Goal: Information Seeking & Learning: Learn about a topic

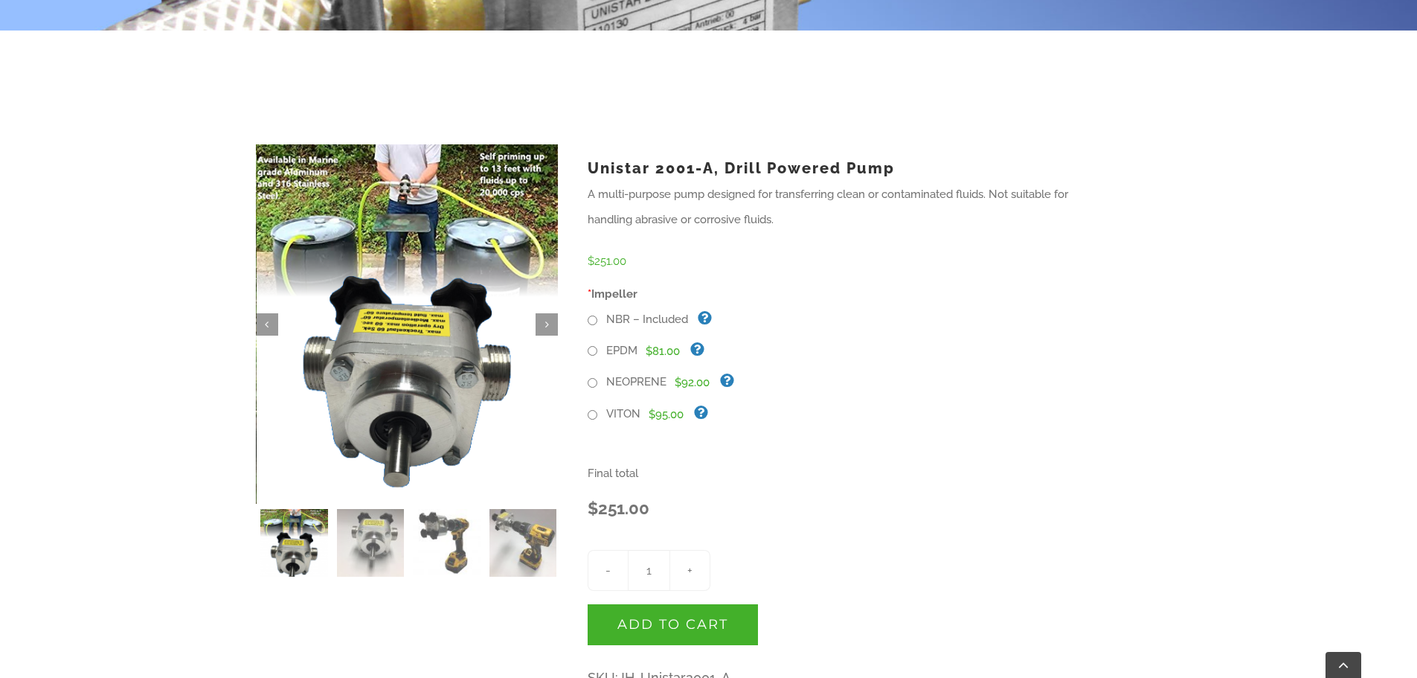
scroll to position [372, 0]
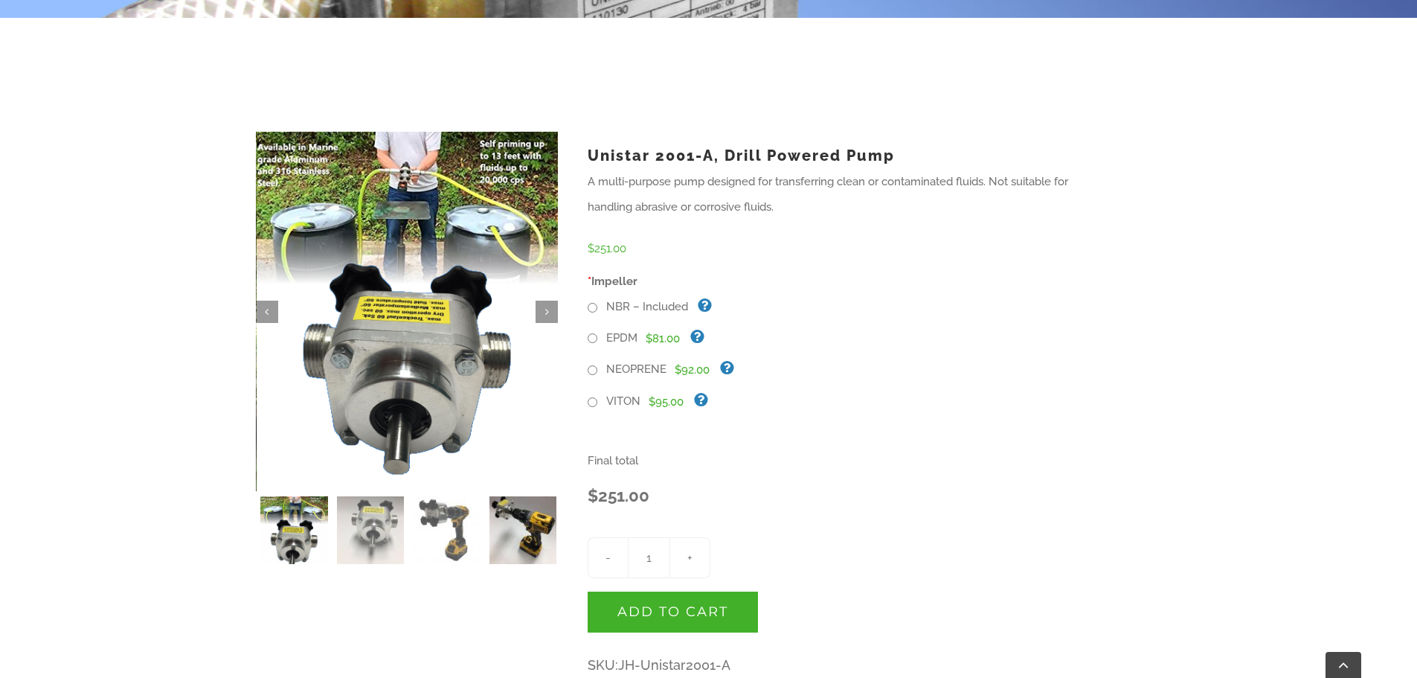
click at [509, 530] on img at bounding box center [523, 530] width 68 height 68
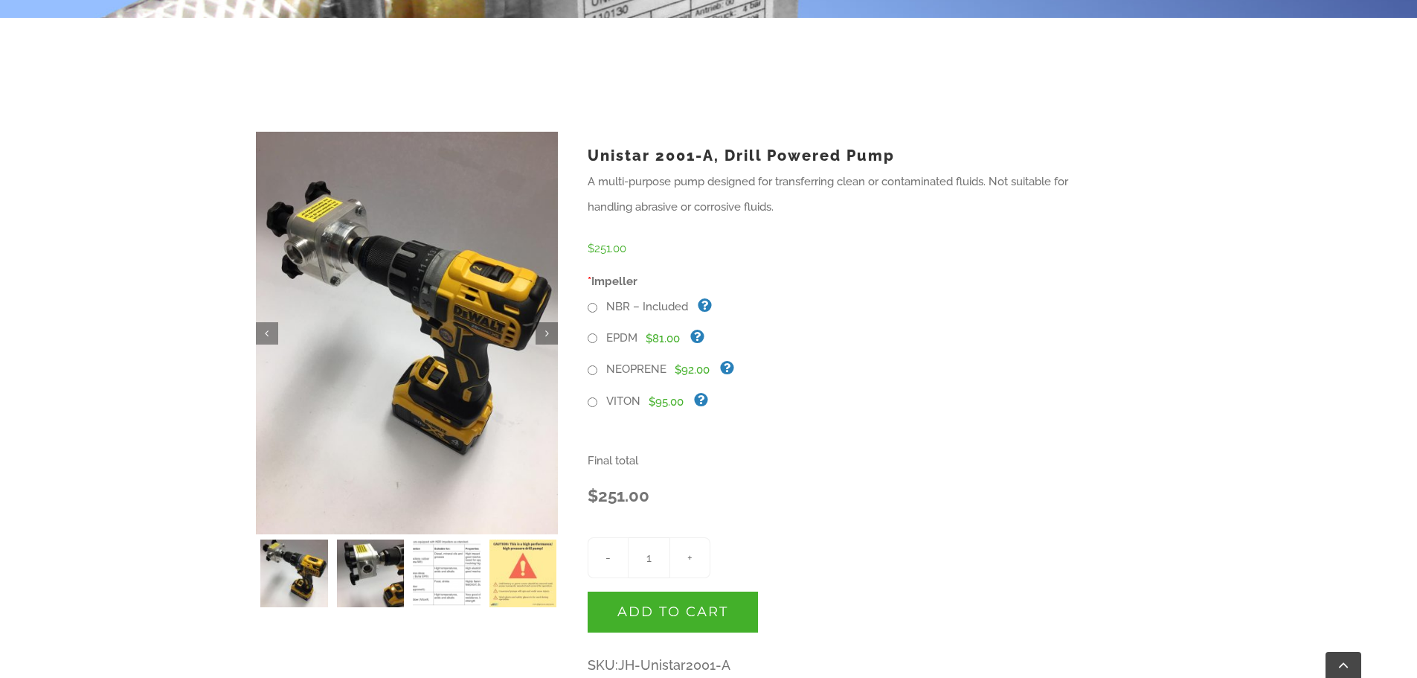
click at [374, 565] on img at bounding box center [371, 573] width 68 height 68
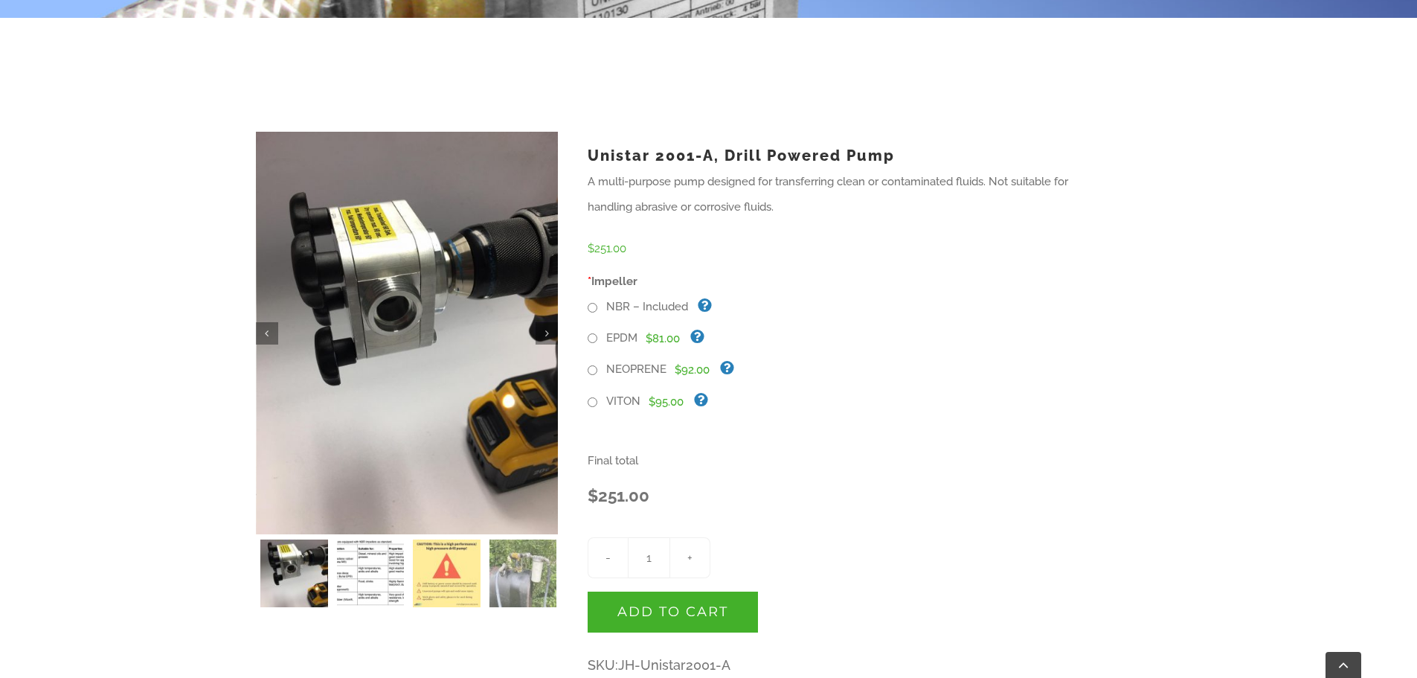
click at [357, 567] on img at bounding box center [371, 573] width 68 height 68
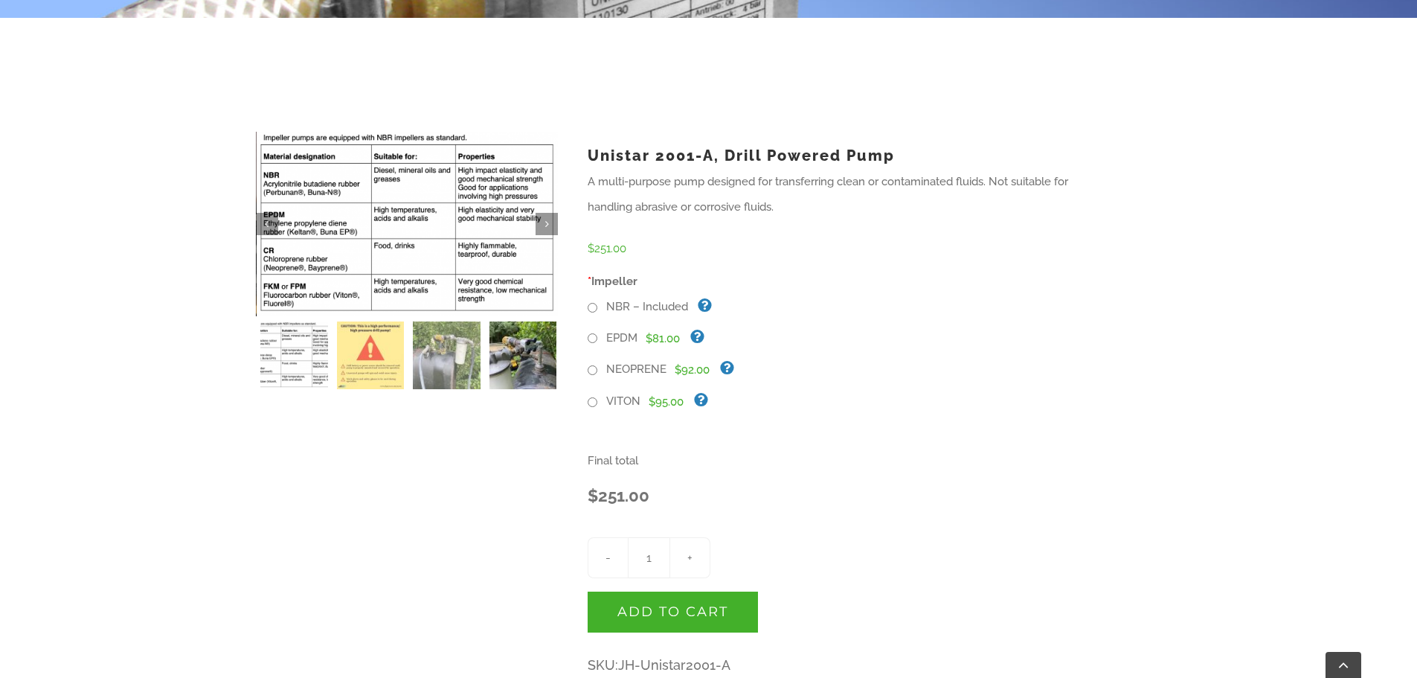
click at [519, 356] on img at bounding box center [523, 355] width 68 height 68
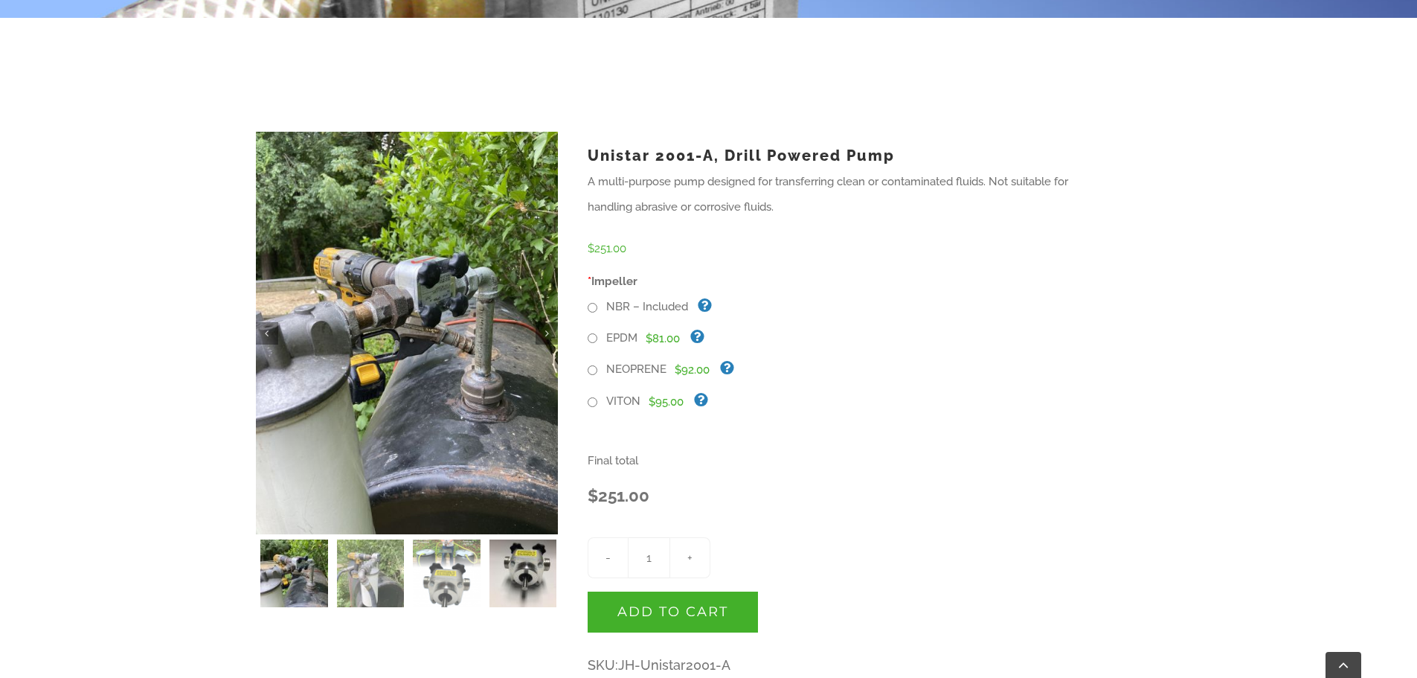
click at [518, 579] on img at bounding box center [523, 573] width 68 height 68
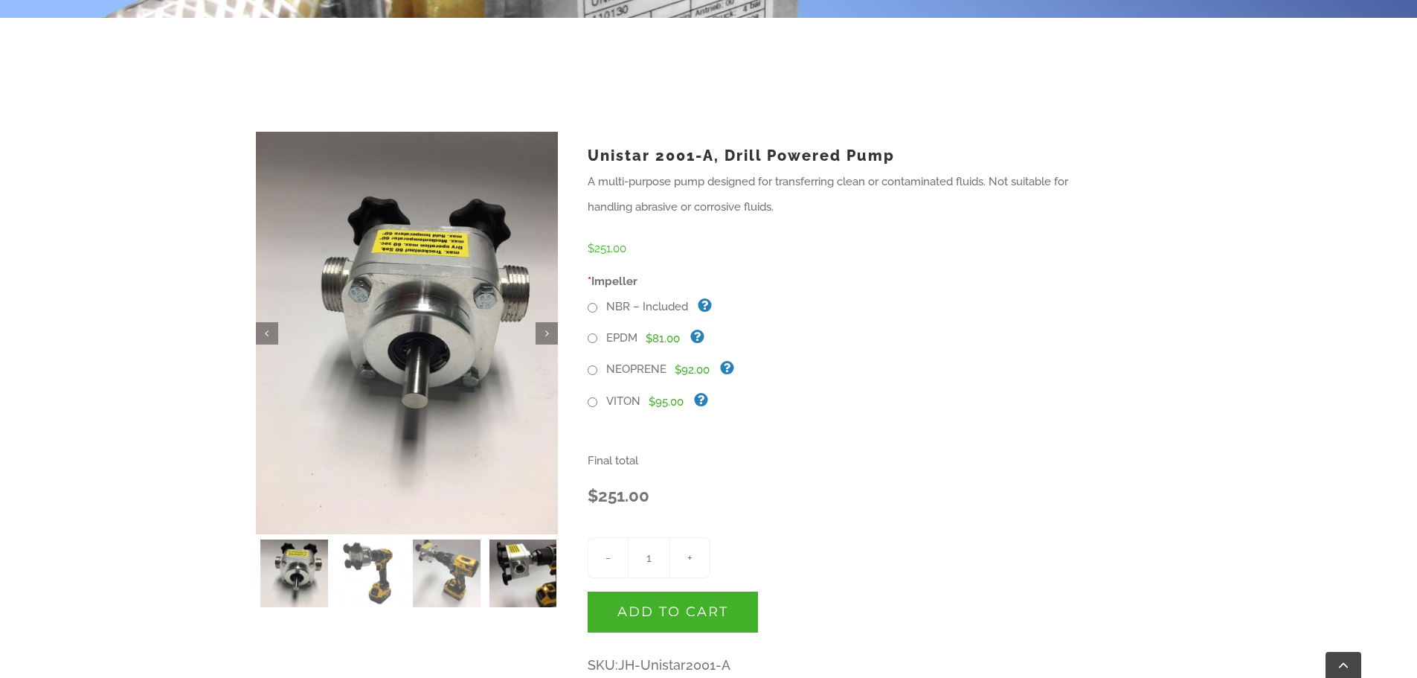
click at [519, 573] on img at bounding box center [523, 573] width 68 height 68
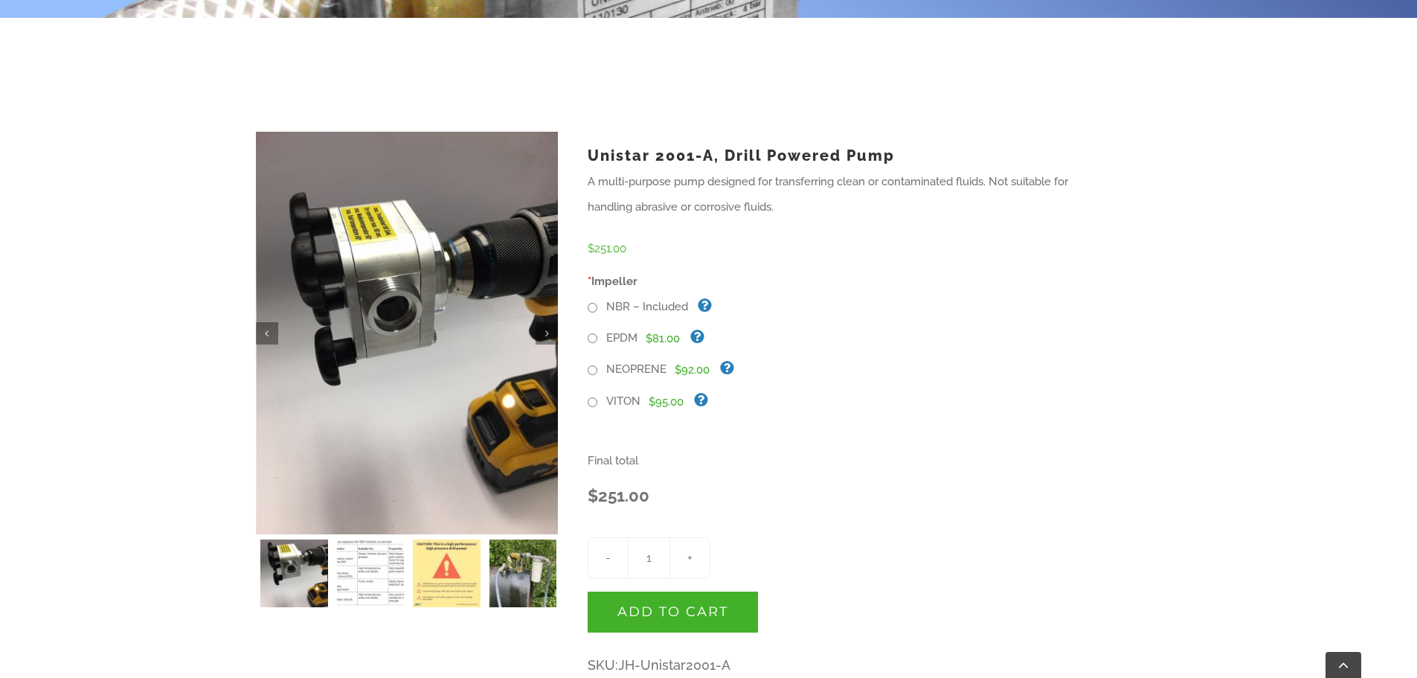
click at [511, 568] on img at bounding box center [523, 573] width 68 height 68
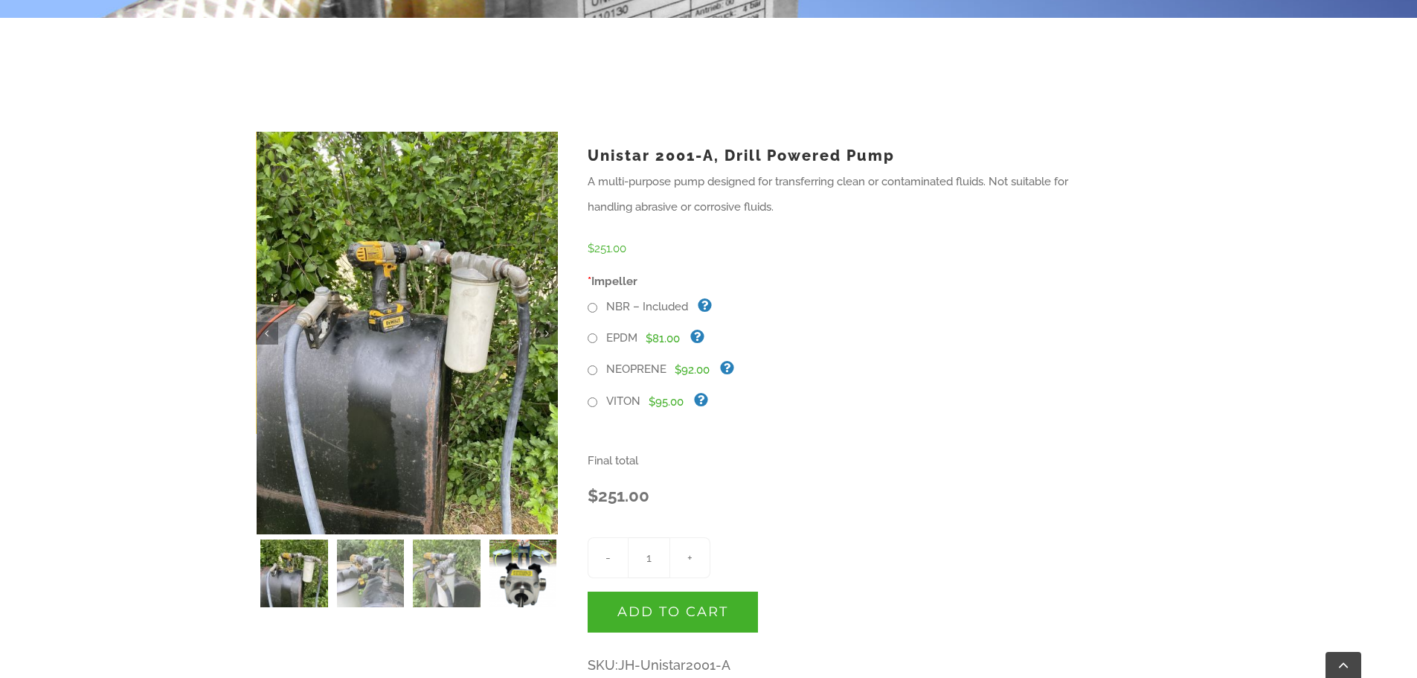
click at [528, 571] on img at bounding box center [523, 573] width 68 height 68
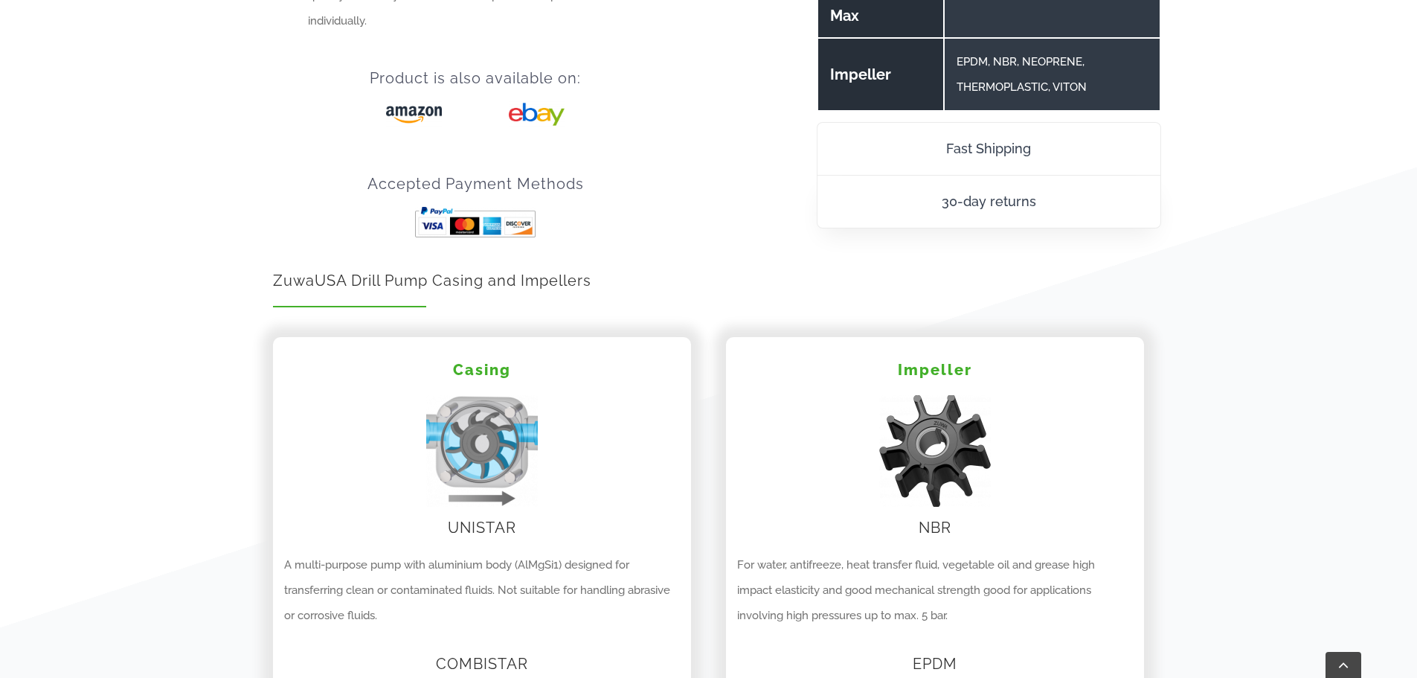
scroll to position [1488, 0]
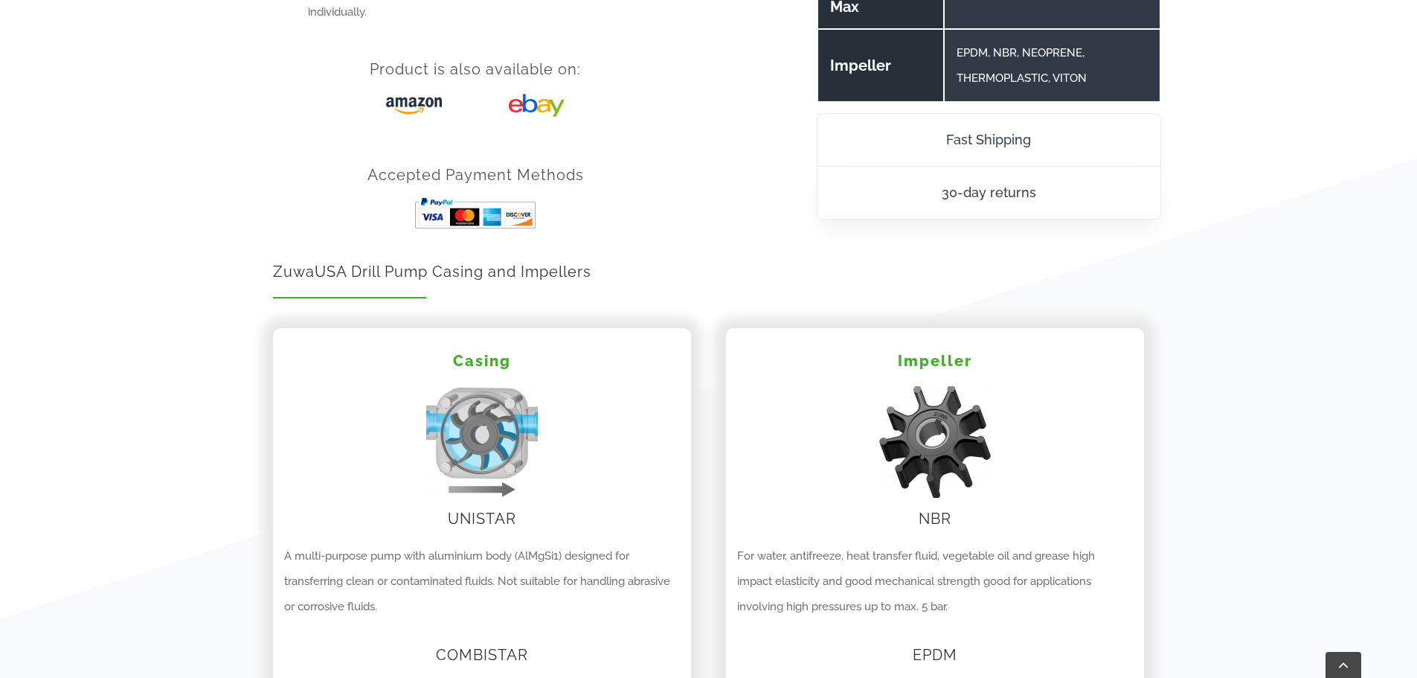
click at [487, 277] on h2 "ZuwaUSA Drill Pump Casing and Impellers" at bounding box center [708, 271] width 870 height 19
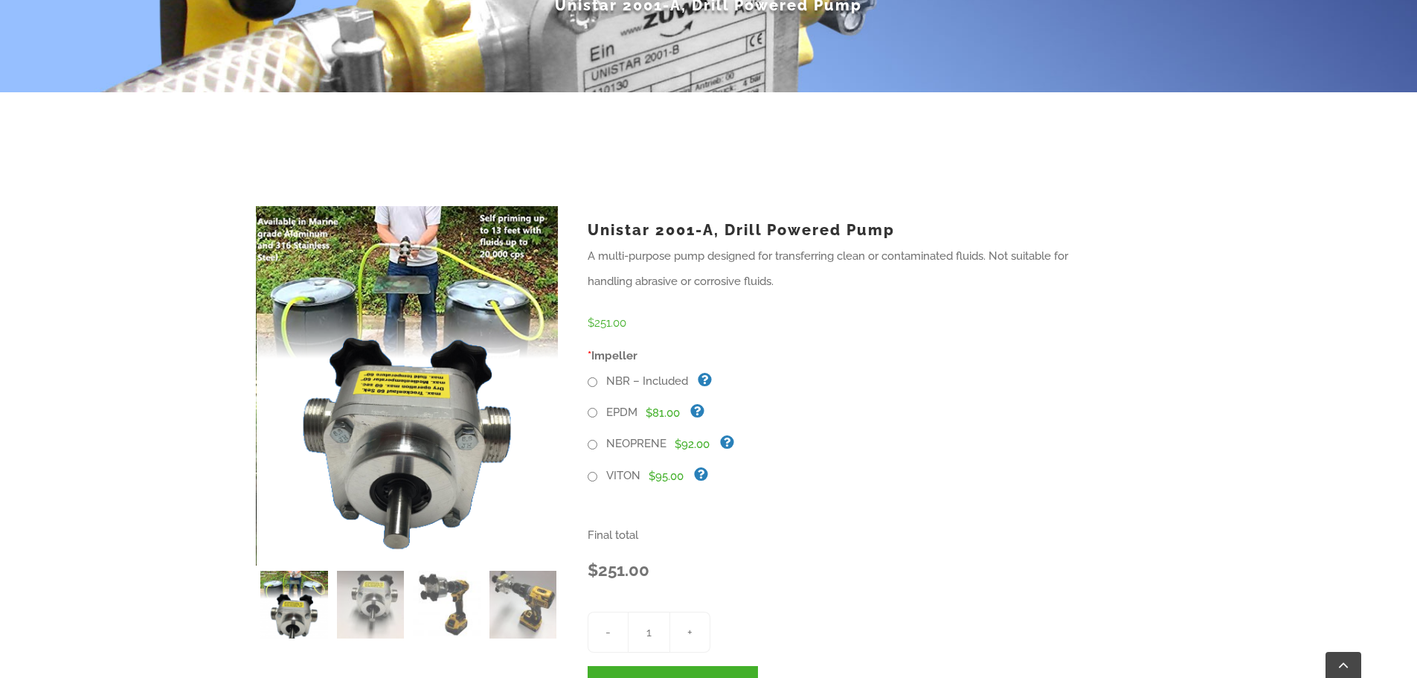
scroll to position [0, 0]
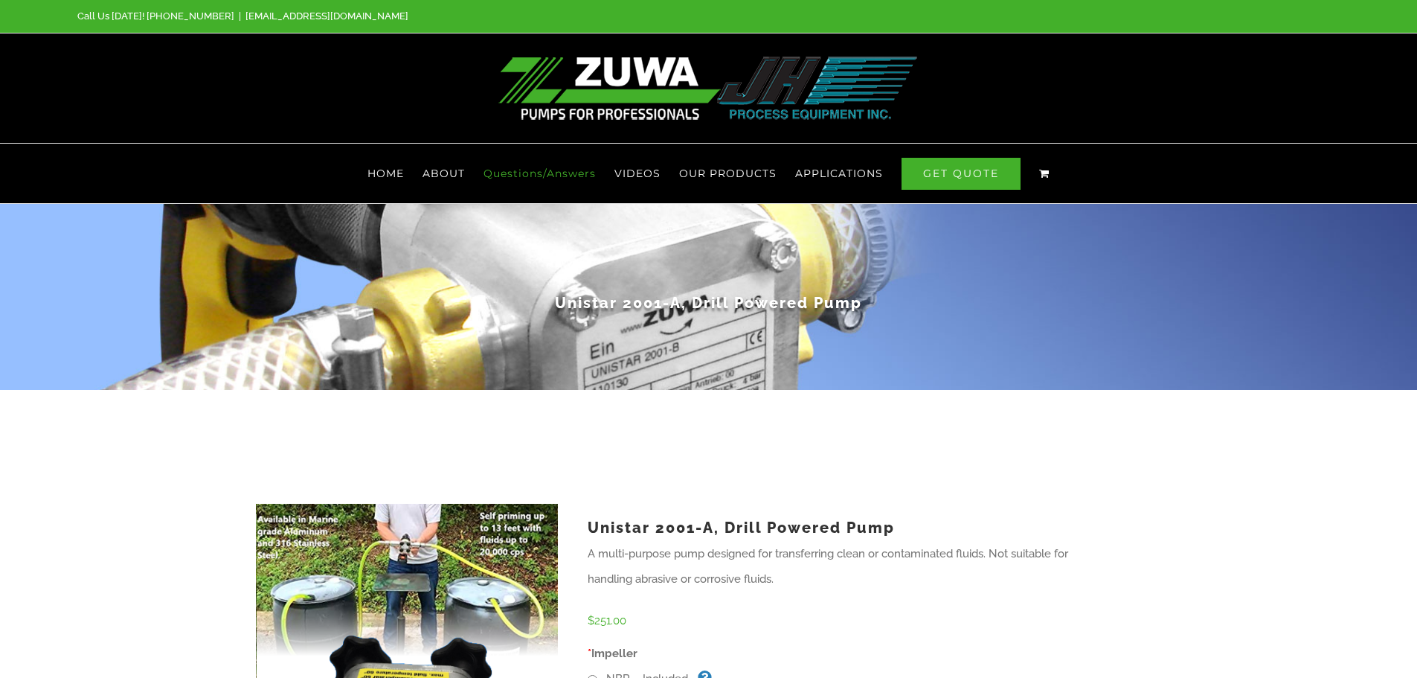
click at [562, 173] on span "Questions/Answers" at bounding box center [539, 173] width 112 height 10
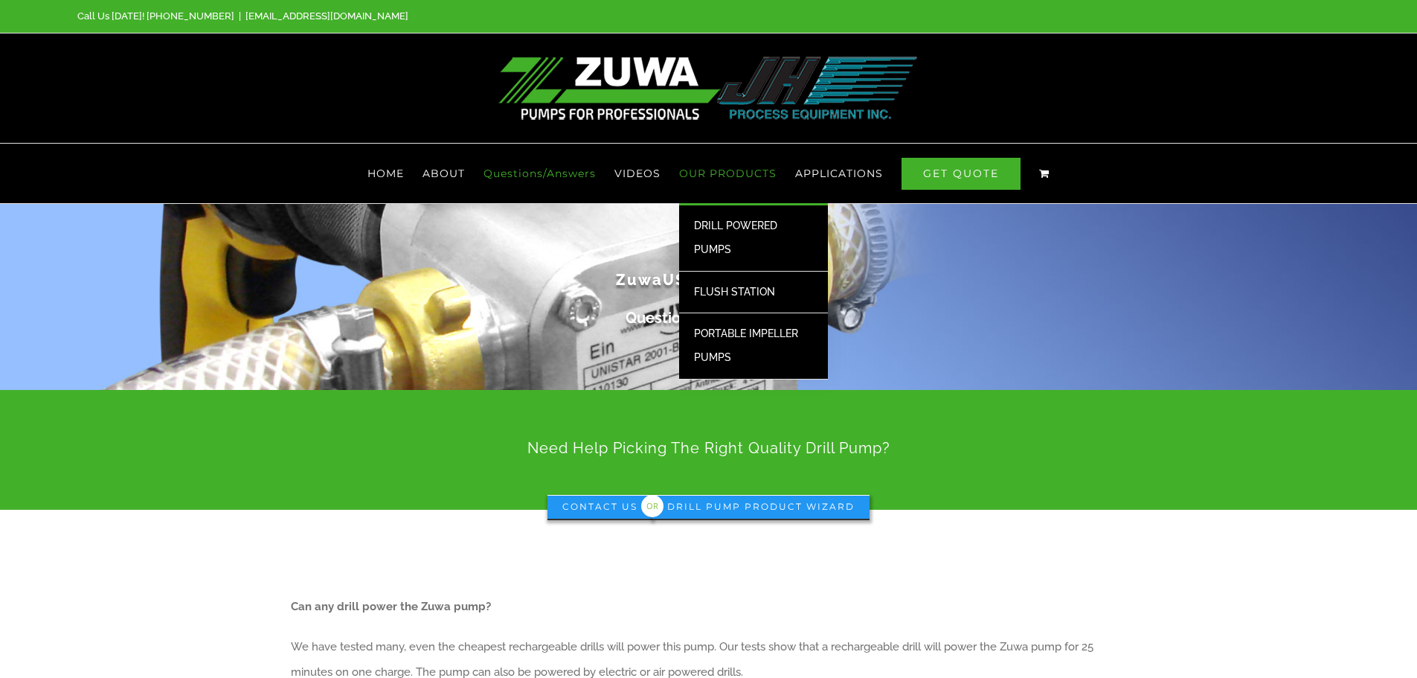
click at [730, 173] on span "OUR PRODUCTS" at bounding box center [727, 173] width 97 height 10
click at [730, 225] on span "DRILL POWERED PUMPS" at bounding box center [735, 237] width 83 height 36
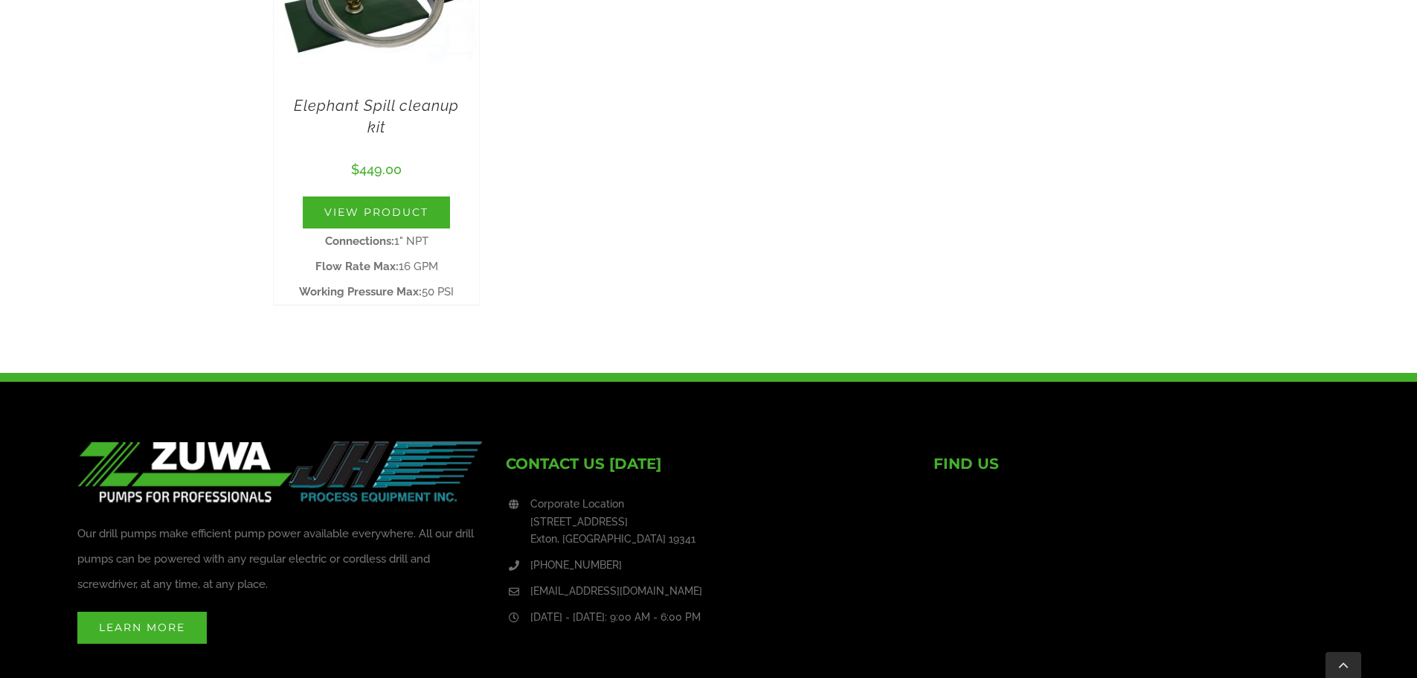
scroll to position [1562, 0]
